Goal: Transaction & Acquisition: Purchase product/service

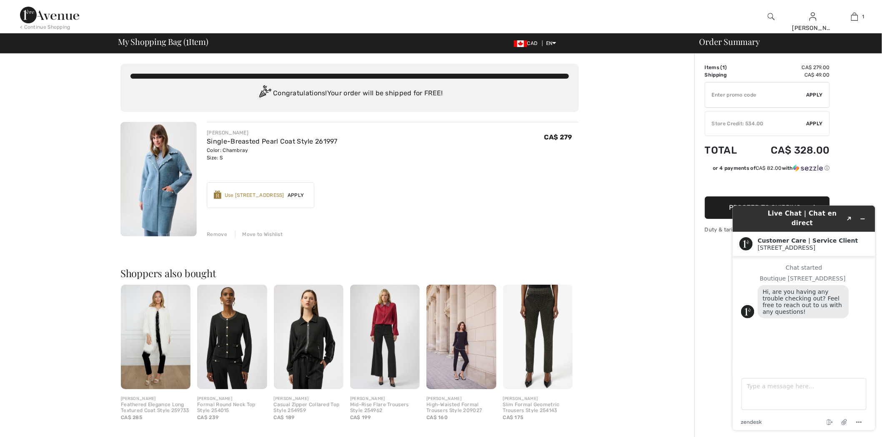
click at [56, 17] on img at bounding box center [49, 15] width 59 height 17
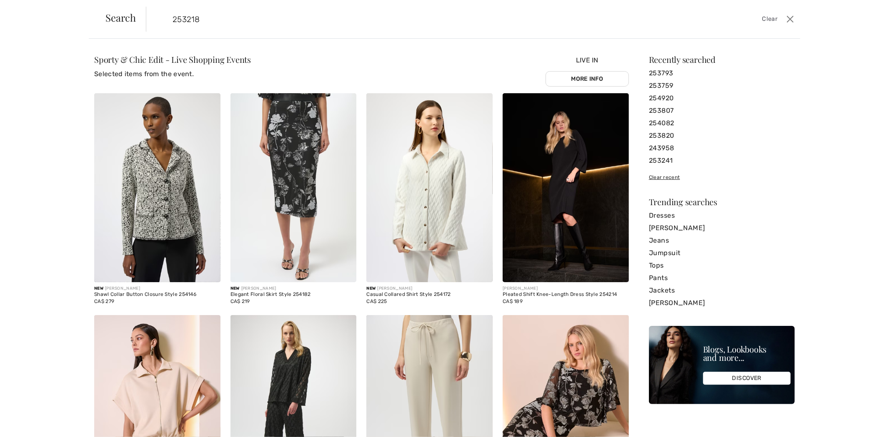
type input "253218"
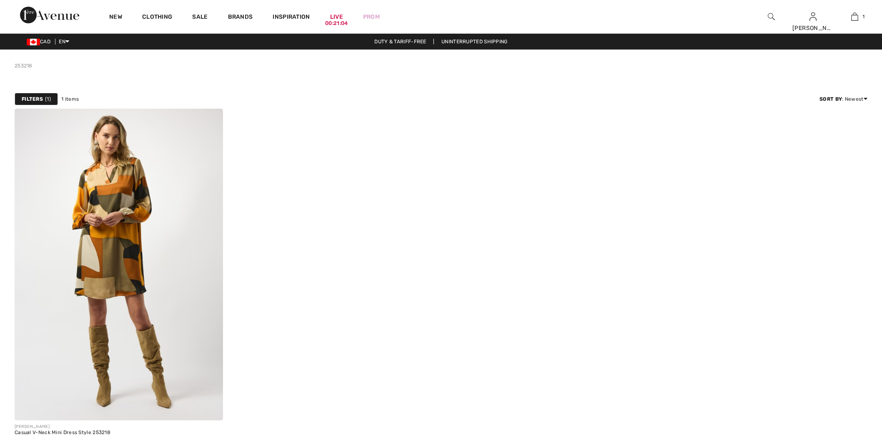
click at [151, 165] on img at bounding box center [119, 265] width 208 height 312
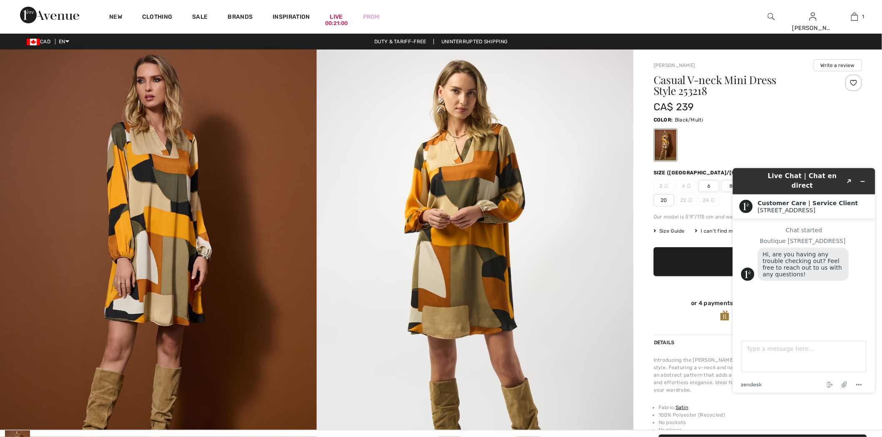
scroll to position [1962, 0]
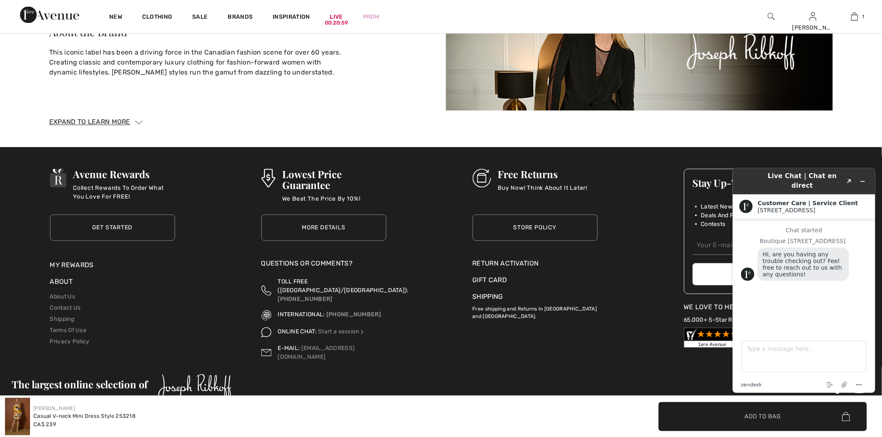
click at [130, 215] on link "Get Started" at bounding box center [112, 228] width 125 height 26
click at [860, 181] on icon "Minimize widget" at bounding box center [862, 181] width 4 height 0
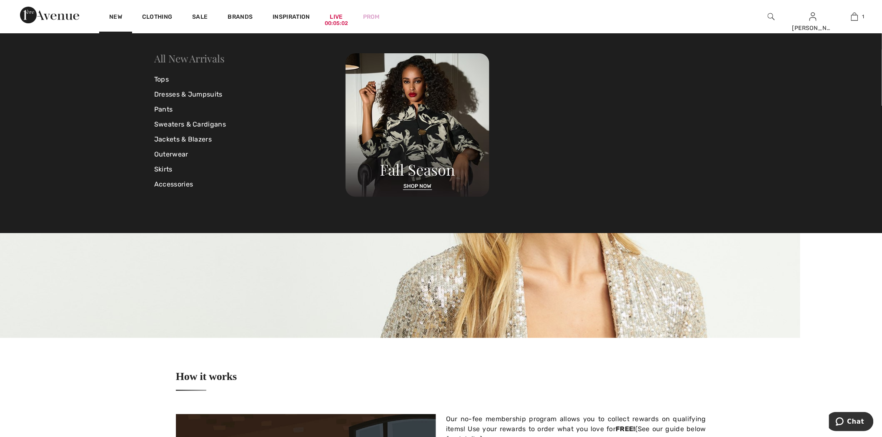
click at [184, 55] on link "All New Arrivals" at bounding box center [189, 58] width 70 height 13
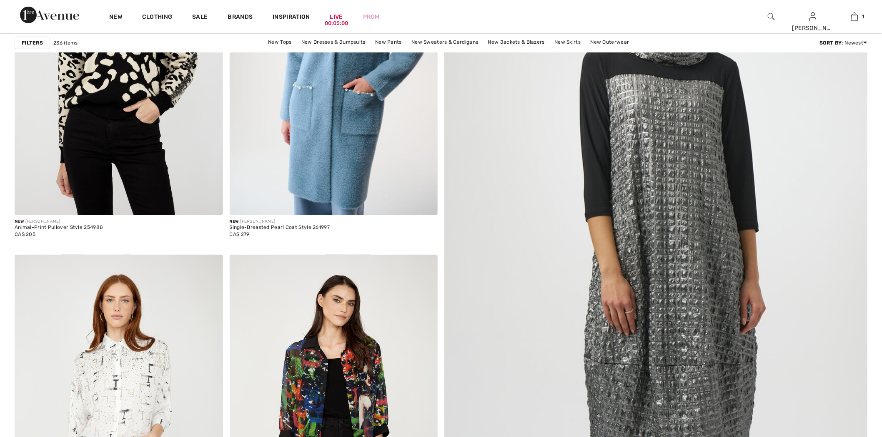
scroll to position [231, 0]
click at [129, 113] on img at bounding box center [119, 59] width 208 height 312
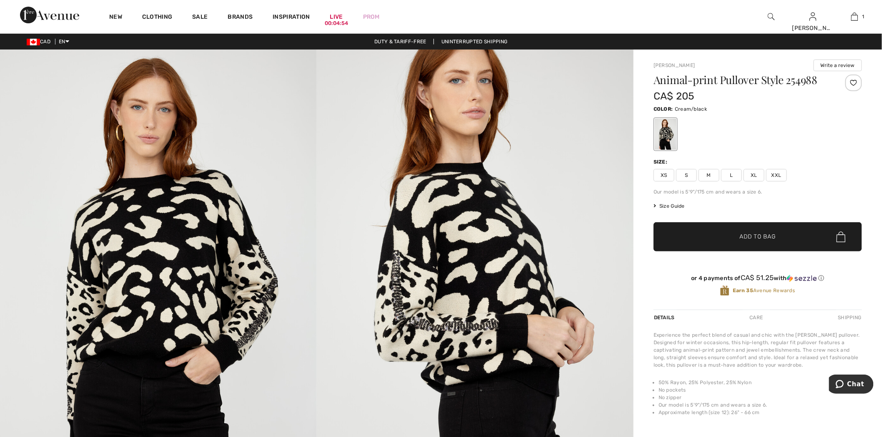
click at [681, 206] on span "Size Guide" at bounding box center [668, 205] width 31 height 7
